Goal: Task Accomplishment & Management: Use online tool/utility

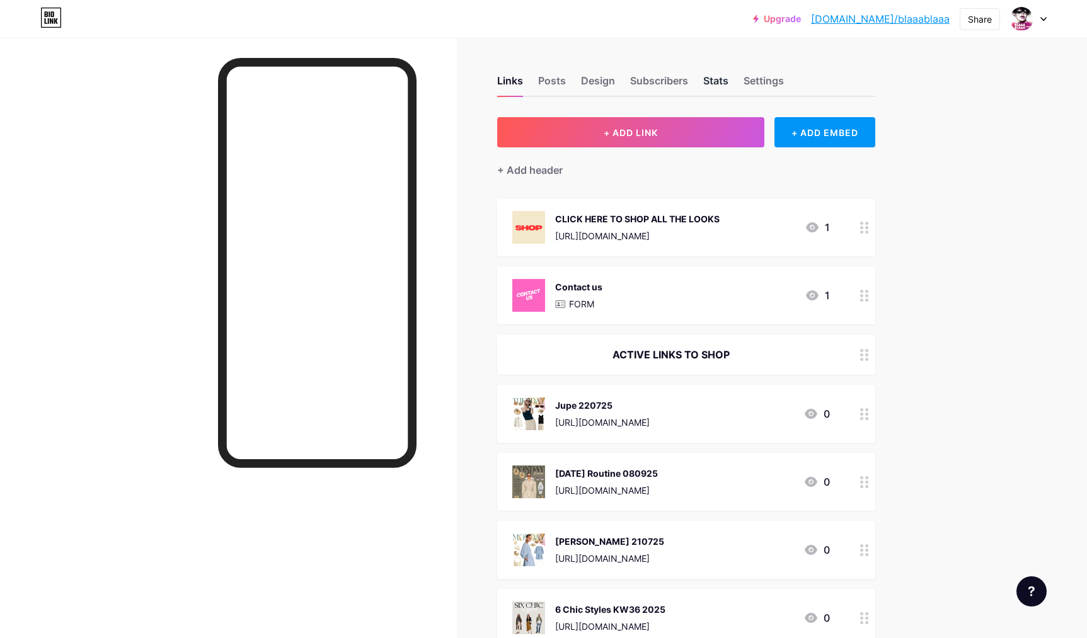
click at [709, 80] on div "Stats" at bounding box center [715, 84] width 25 height 23
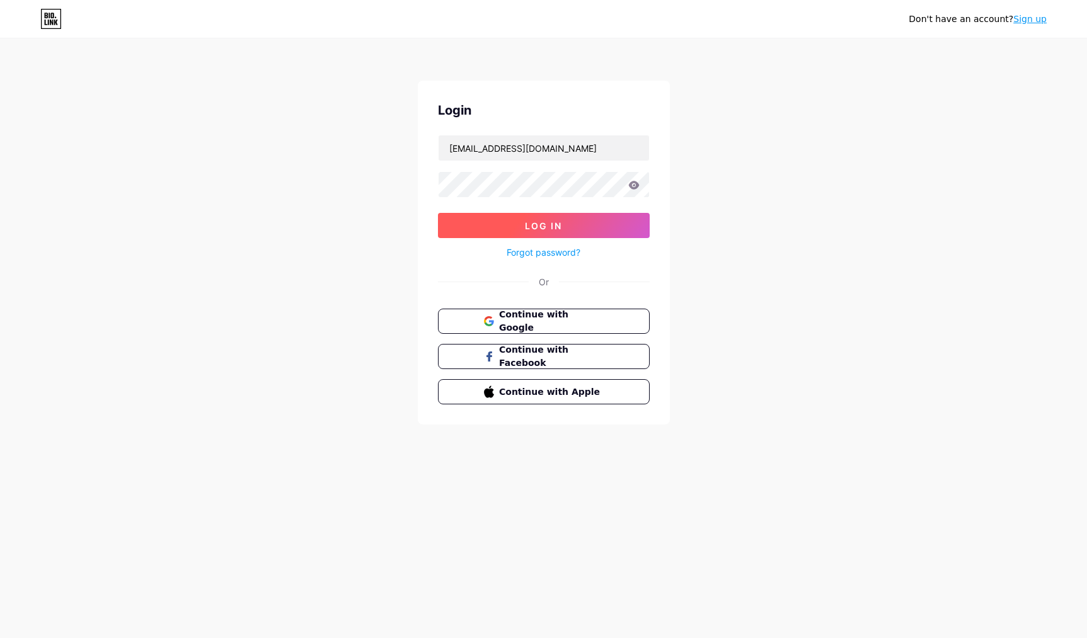
click at [523, 224] on button "Log In" at bounding box center [544, 225] width 212 height 25
click at [541, 223] on span "Log In" at bounding box center [543, 226] width 37 height 11
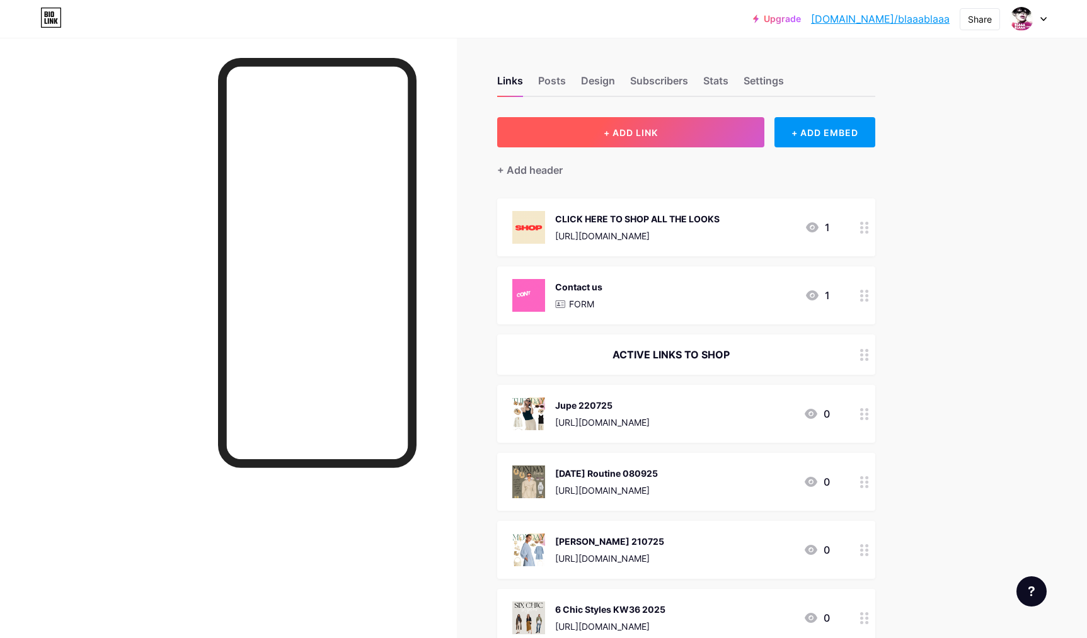
click at [595, 134] on button "+ ADD LINK" at bounding box center [631, 132] width 268 height 30
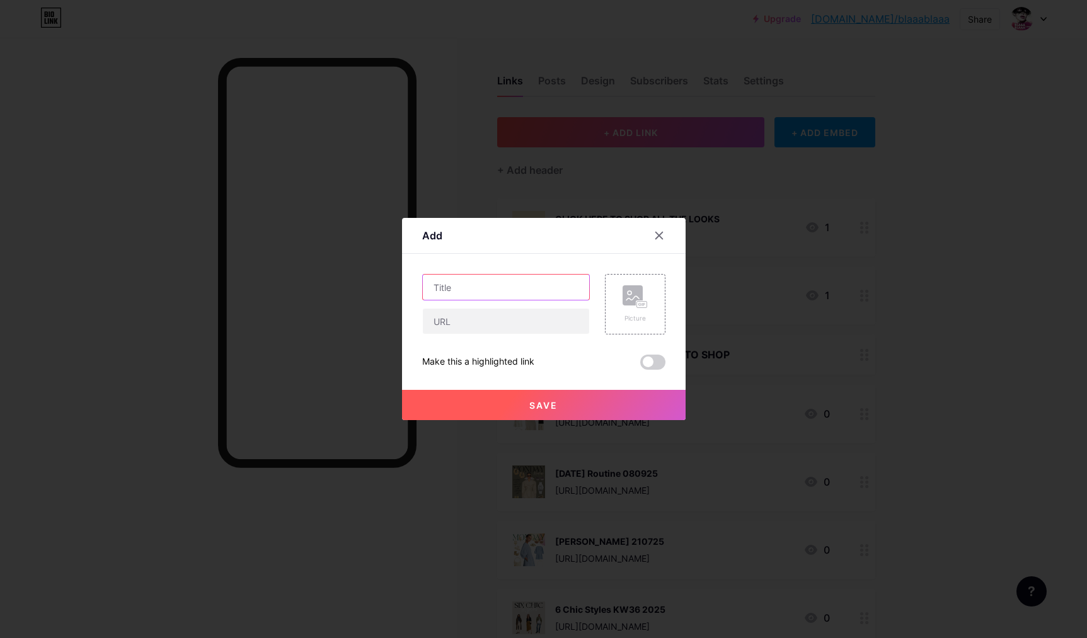
click at [493, 286] on input "text" at bounding box center [506, 287] width 166 height 25
type input "Dress 230725"
click at [453, 326] on input "text" at bounding box center [506, 321] width 166 height 25
paste input "[URL][DOMAIN_NAME]"
type input "[URL][DOMAIN_NAME]"
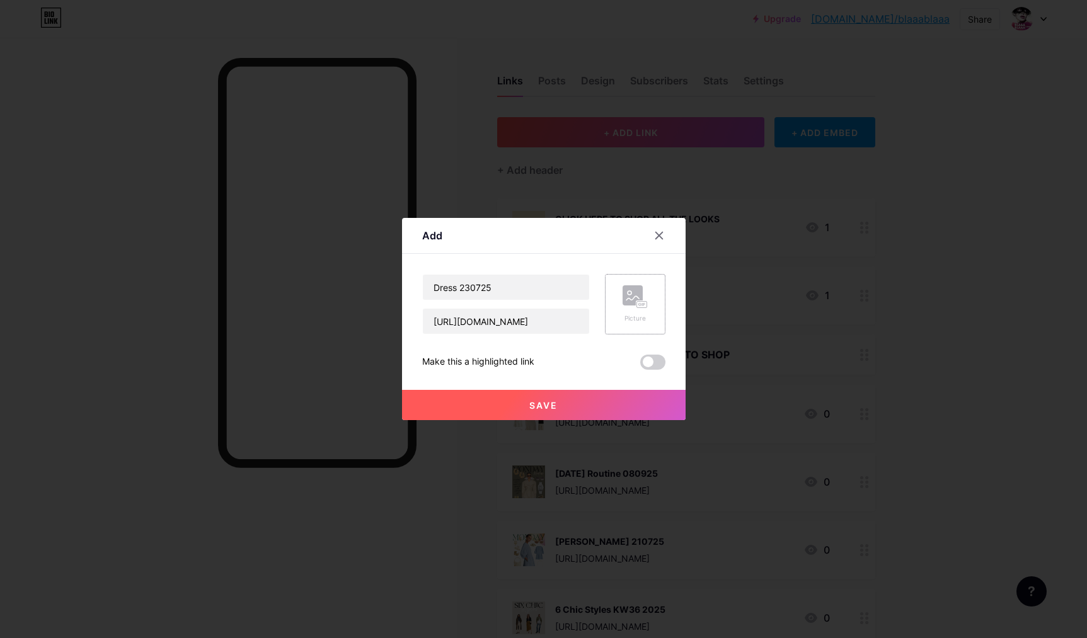
click at [618, 307] on div "Picture" at bounding box center [635, 304] width 60 height 60
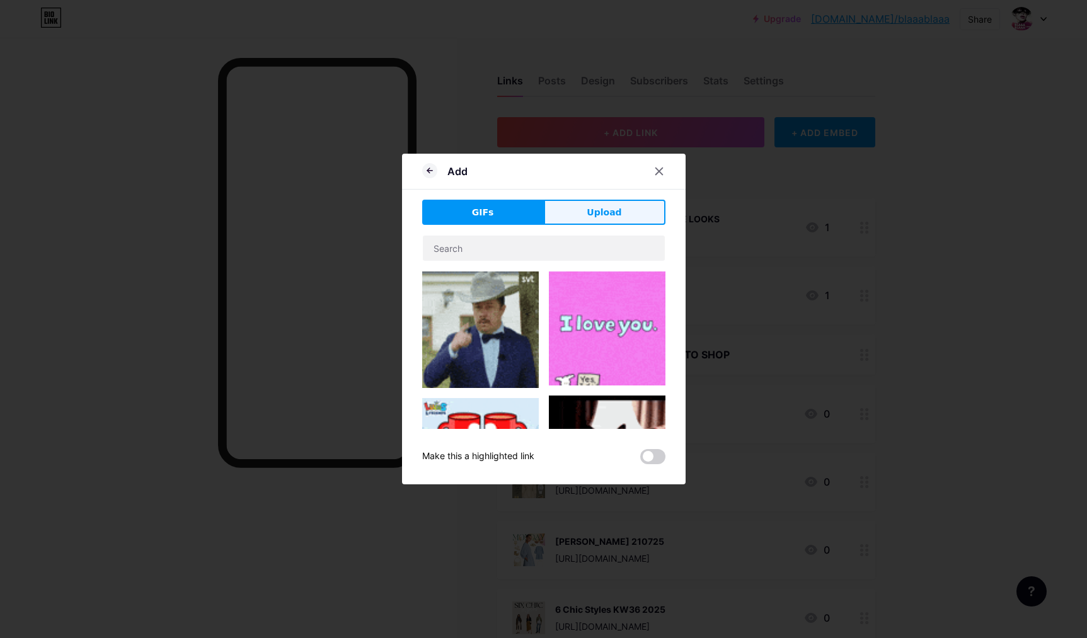
click at [623, 217] on button "Upload" at bounding box center [605, 212] width 122 height 25
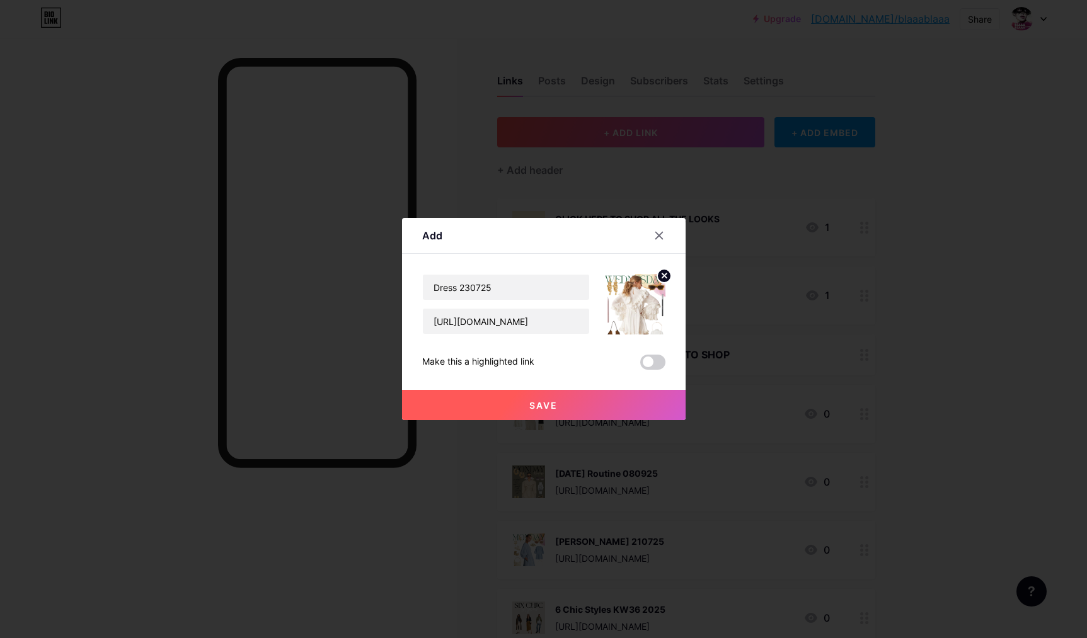
click at [583, 403] on button "Save" at bounding box center [544, 405] width 284 height 30
